Goal: Transaction & Acquisition: Purchase product/service

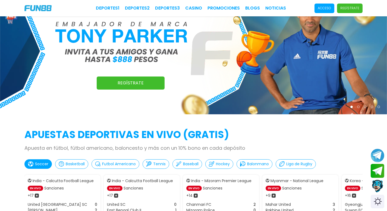
scroll to position [54, 0]
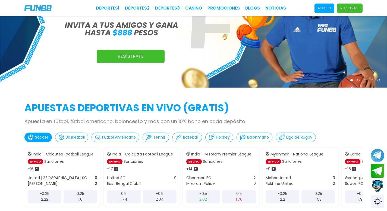
click at [77, 136] on p "Basketball" at bounding box center [75, 137] width 19 height 6
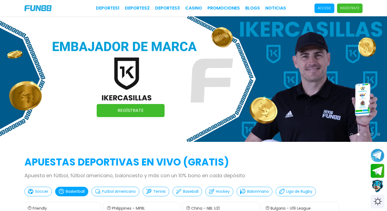
scroll to position [0, 0]
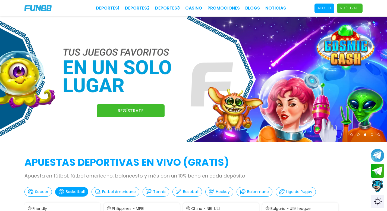
click at [104, 8] on link "Deportes 1" at bounding box center [108, 8] width 24 height 7
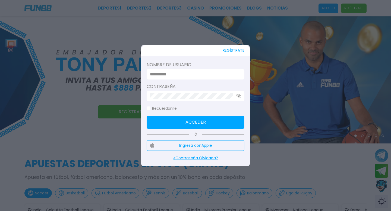
click at [273, 40] on div at bounding box center [195, 105] width 391 height 211
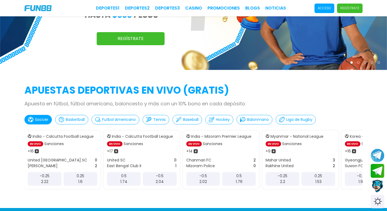
scroll to position [82, 0]
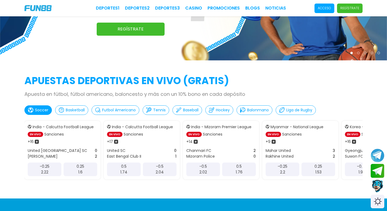
click at [72, 108] on p "Basketball" at bounding box center [75, 110] width 19 height 6
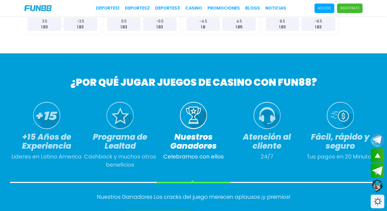
scroll to position [109, 0]
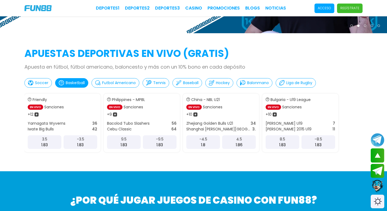
click at [40, 81] on p "Soccer" at bounding box center [41, 83] width 13 height 6
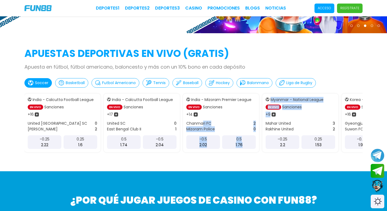
drag, startPoint x: 333, startPoint y: 116, endPoint x: 201, endPoint y: 125, distance: 132.4
click at [201, 125] on div "India - Calcutta Football League EN VIVO Sanciones + 16 United Kolkata SC 0 [PE…" at bounding box center [193, 123] width 338 height 64
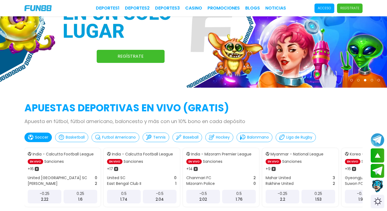
click at [345, 116] on div "APUESTAS DEPORTIVAS EN VIVO (gratis) Apuesta en fútbol, fútbol americano, balon…" at bounding box center [193, 163] width 387 height 125
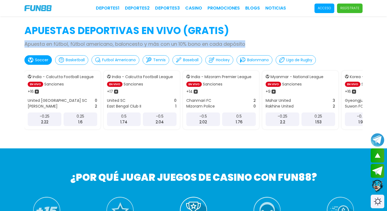
scroll to position [136, 0]
